Goal: Navigation & Orientation: Go to known website

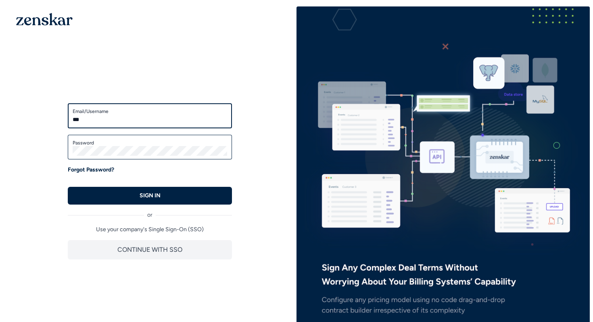
type input "**********"
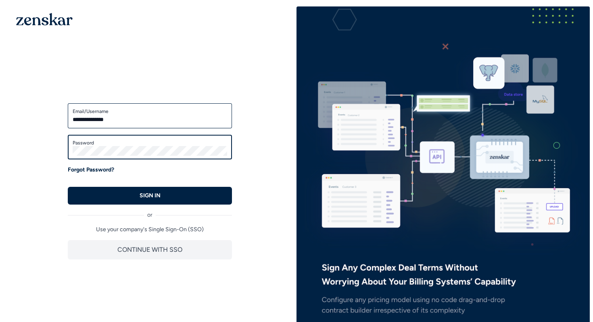
click at [68, 187] on button "SIGN IN" at bounding box center [150, 196] width 164 height 18
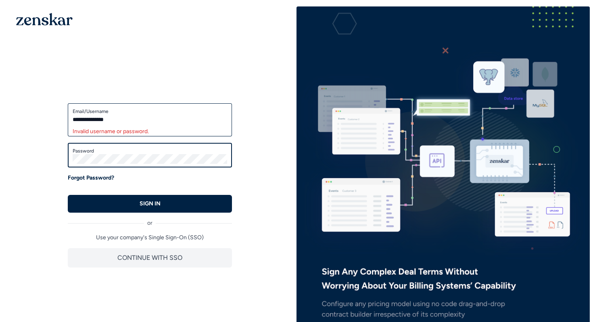
click at [68, 195] on button "SIGN IN" at bounding box center [150, 204] width 164 height 18
